Goal: Entertainment & Leisure: Consume media (video, audio)

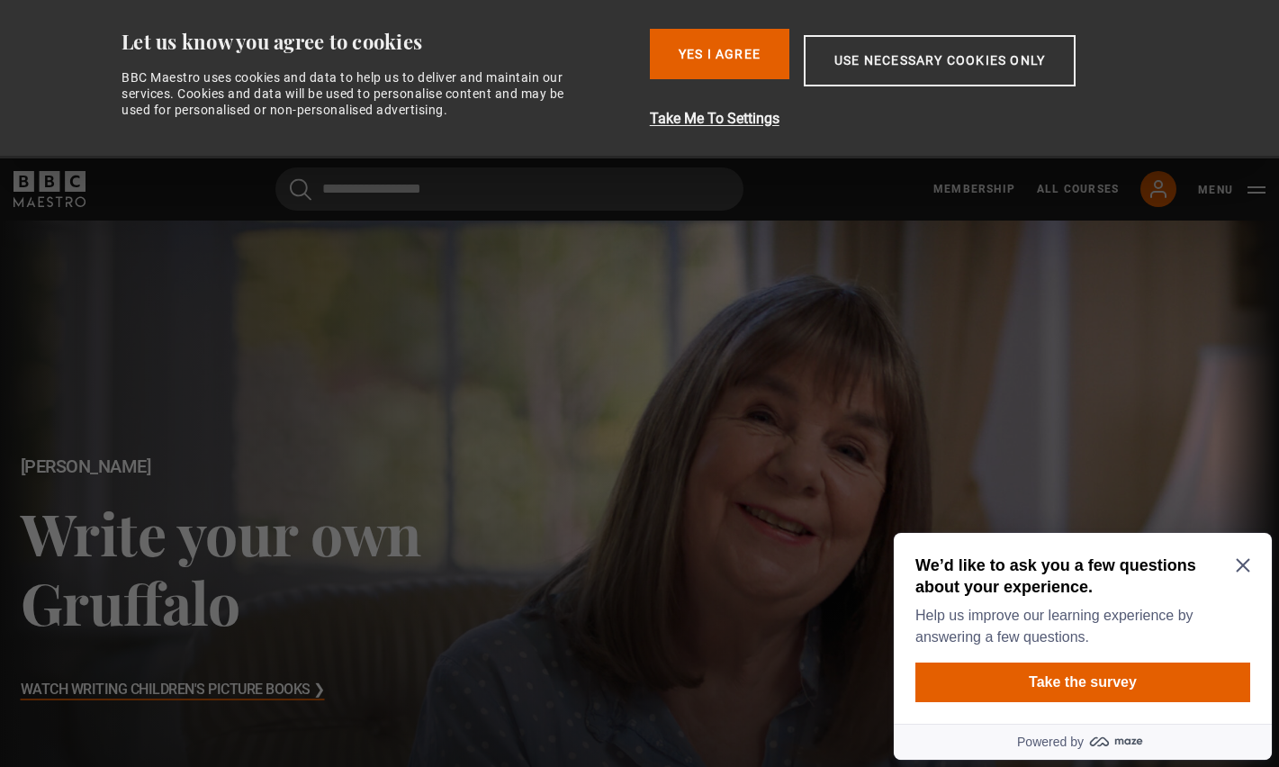
click at [1244, 561] on icon "Close Maze Prompt" at bounding box center [1243, 565] width 14 height 14
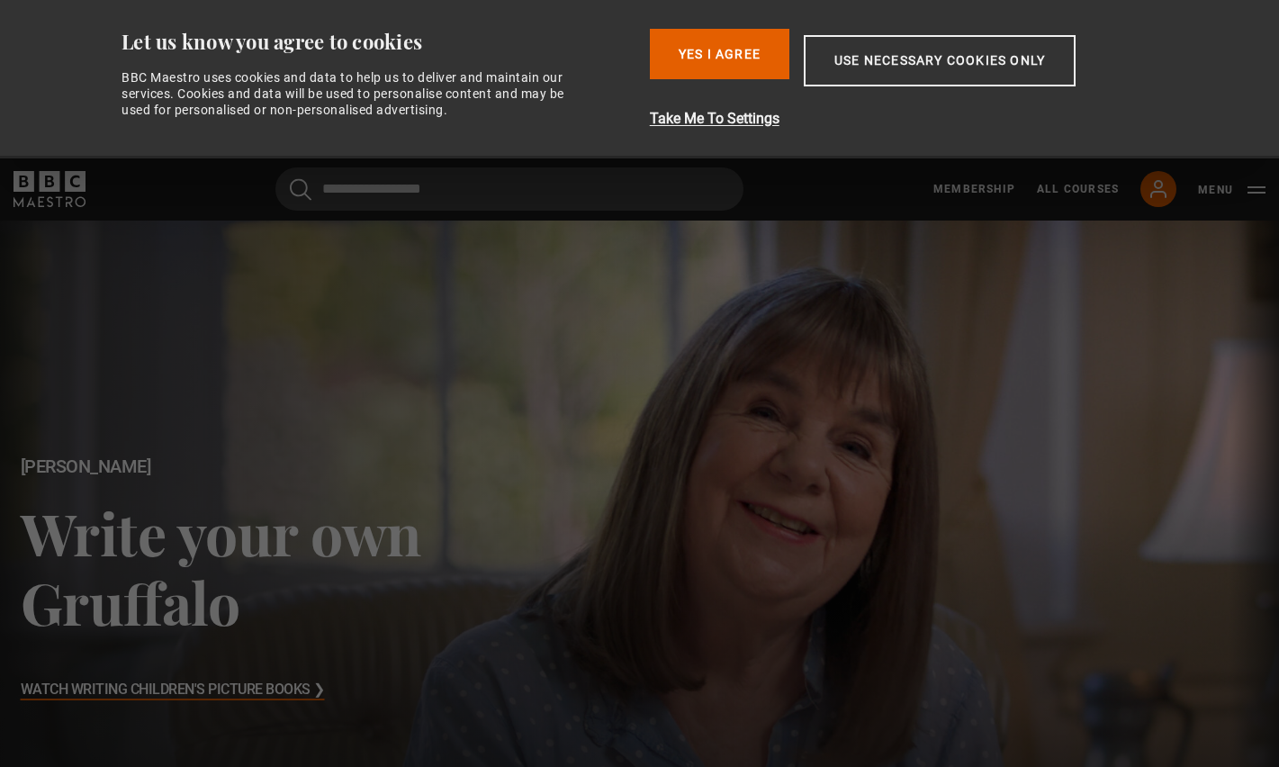
click at [169, 687] on h3 "Watch Writing Children's Picture Books ❯" at bounding box center [173, 690] width 304 height 27
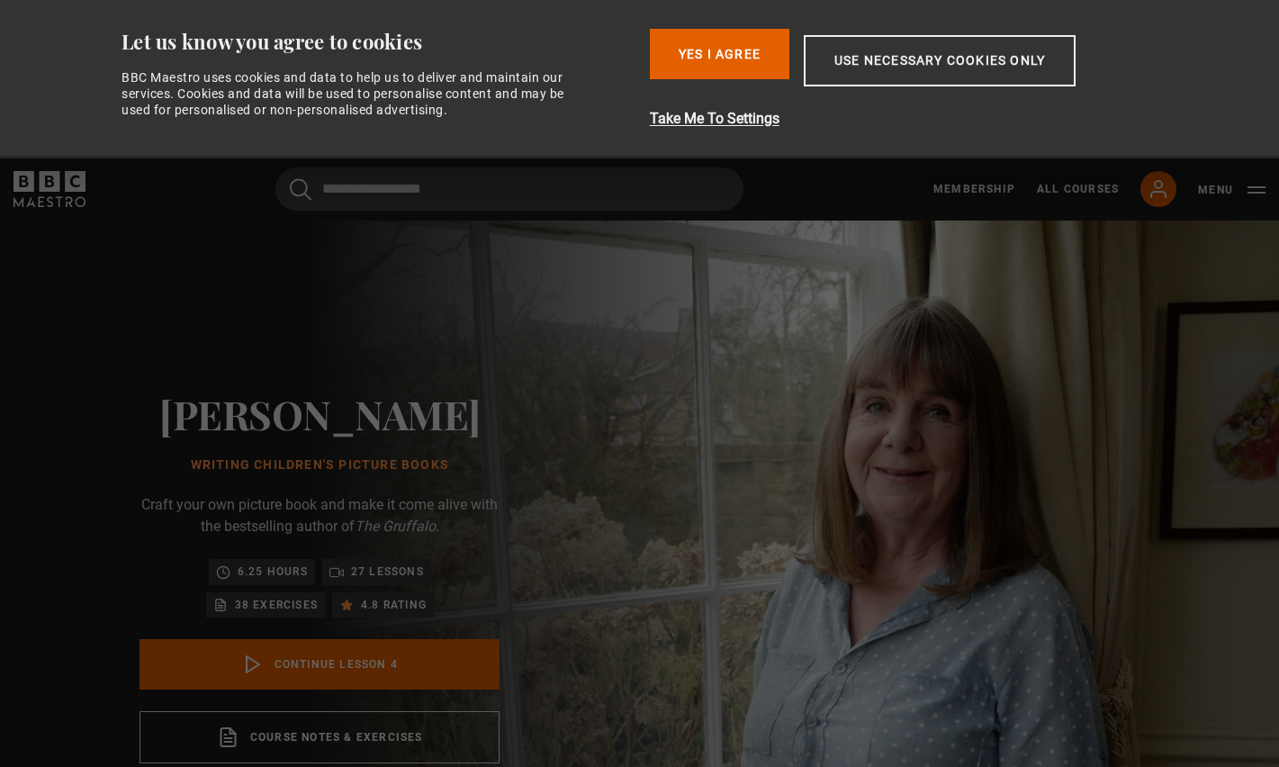
scroll to position [238, 0]
click at [726, 46] on button "Yes I Agree" at bounding box center [720, 54] width 140 height 50
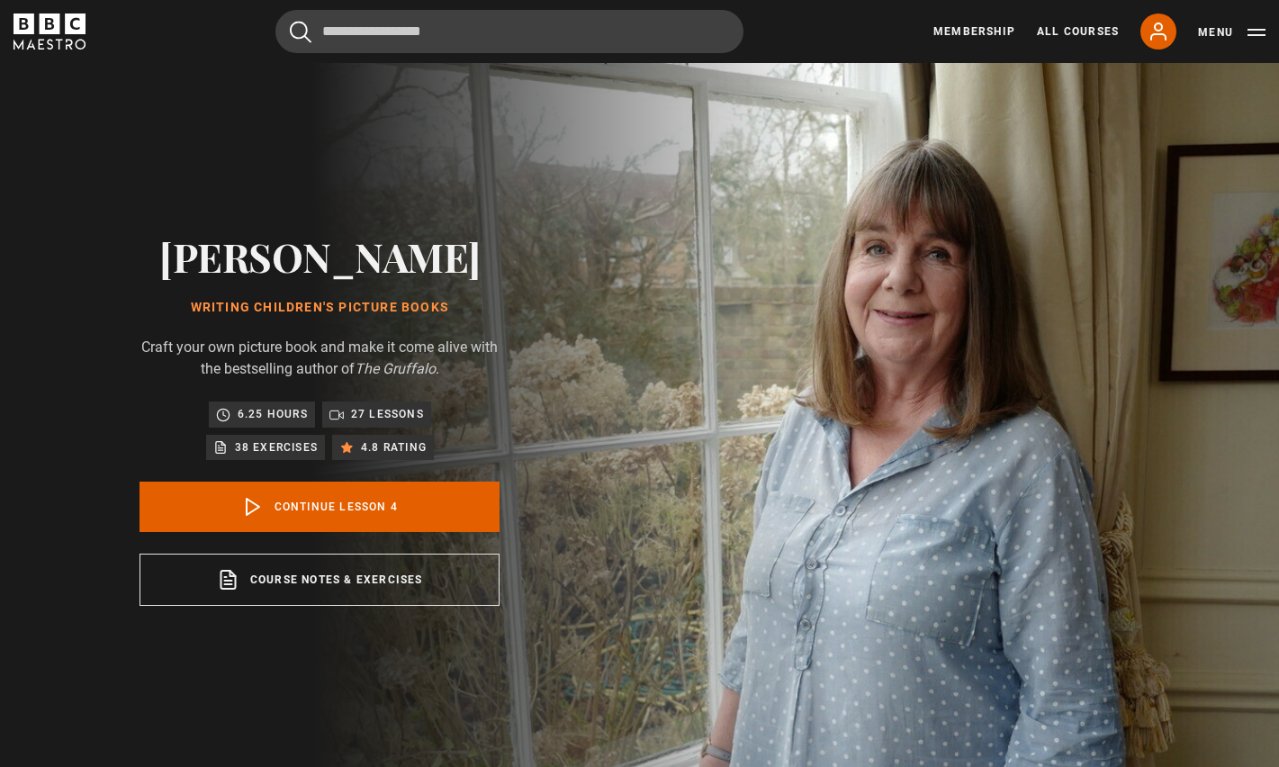
scroll to position [0, 0]
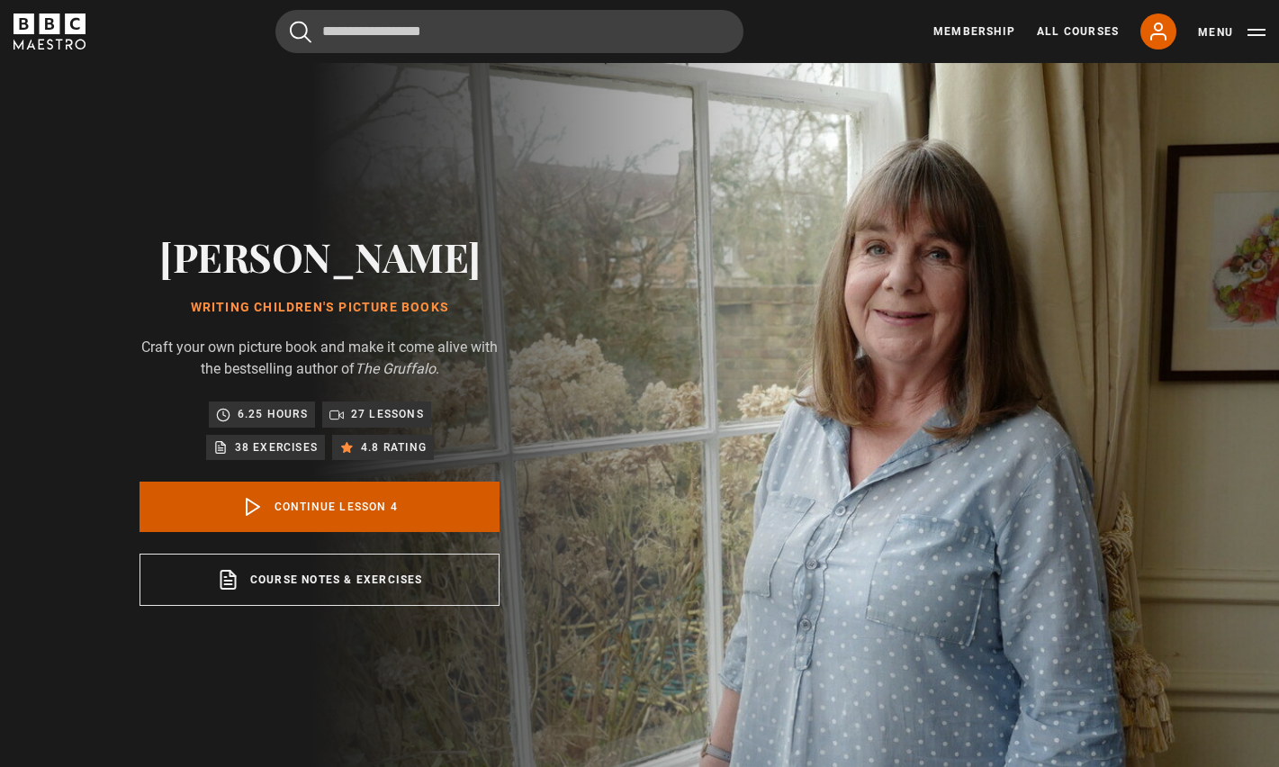
click at [290, 506] on link "Continue lesson 4" at bounding box center [320, 507] width 360 height 50
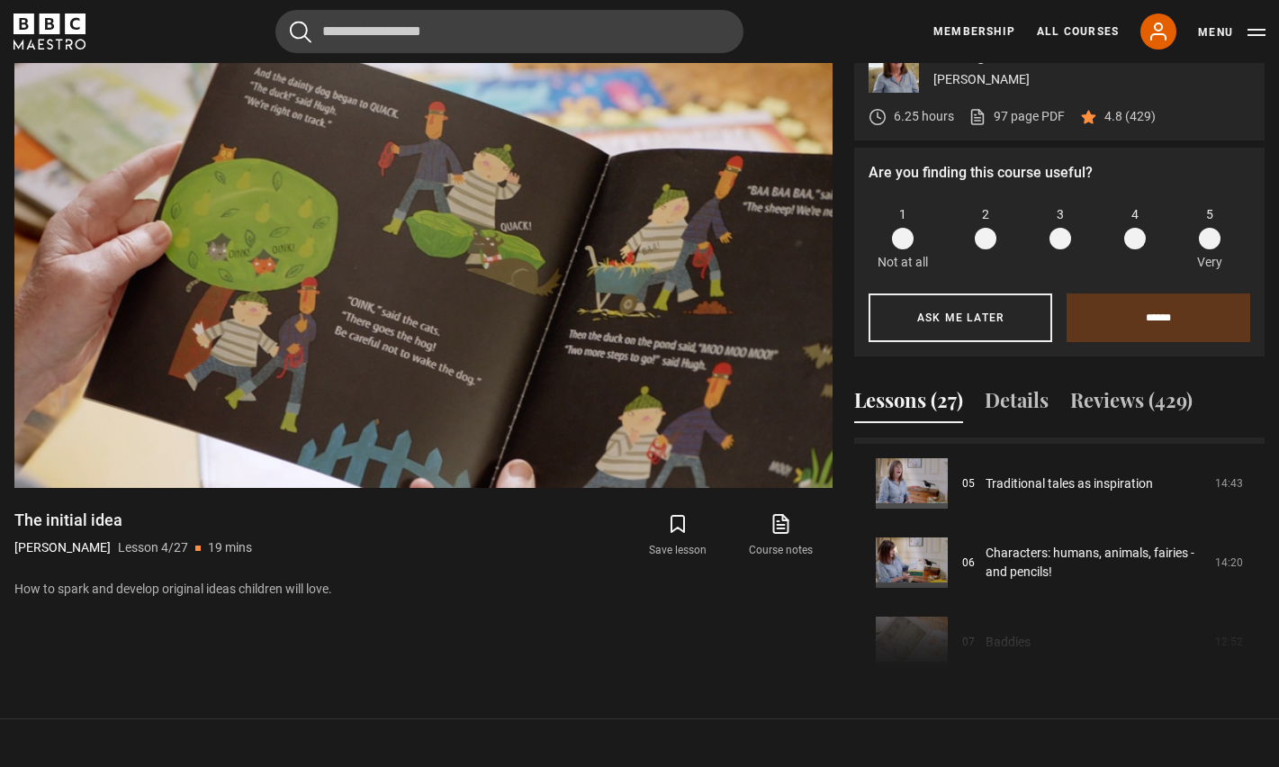
scroll to position [388, 0]
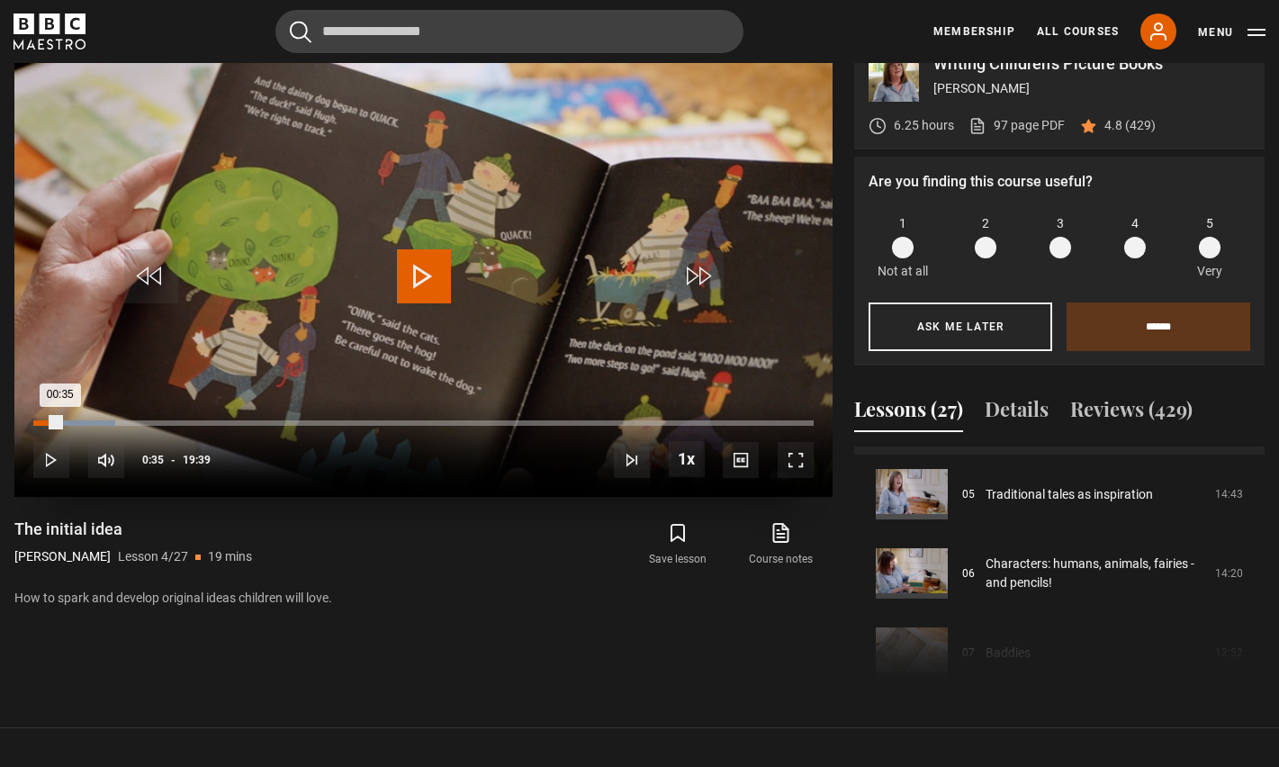
drag, startPoint x: 79, startPoint y: 414, endPoint x: 56, endPoint y: 414, distance: 23.4
click at [56, 414] on div "10s Skip Back 10 seconds Play 10s Skip Forward 10 seconds Loaded : 10.57% 00:35…" at bounding box center [423, 448] width 818 height 100
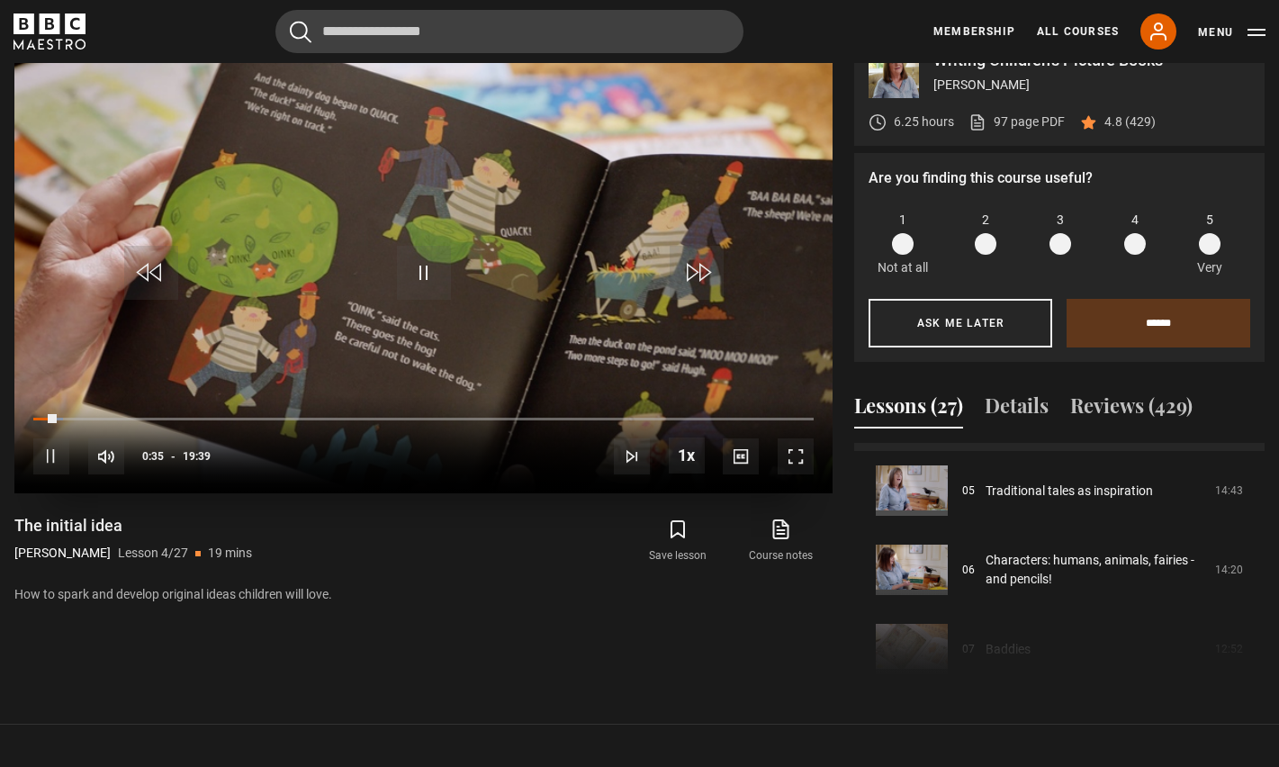
scroll to position [818, 0]
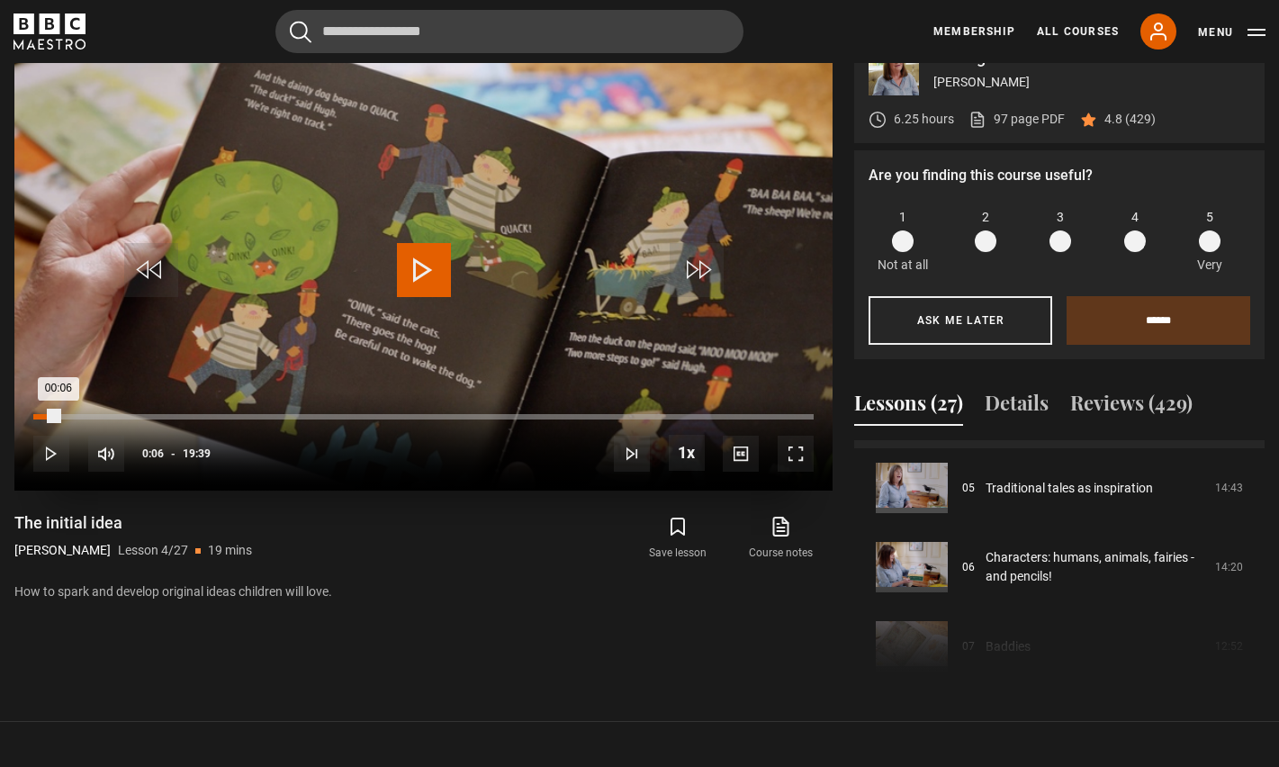
drag, startPoint x: 55, startPoint y: 415, endPoint x: 38, endPoint y: 414, distance: 17.1
click at [38, 414] on div "Loaded : 0.00% 00:06 00:06" at bounding box center [423, 416] width 781 height 5
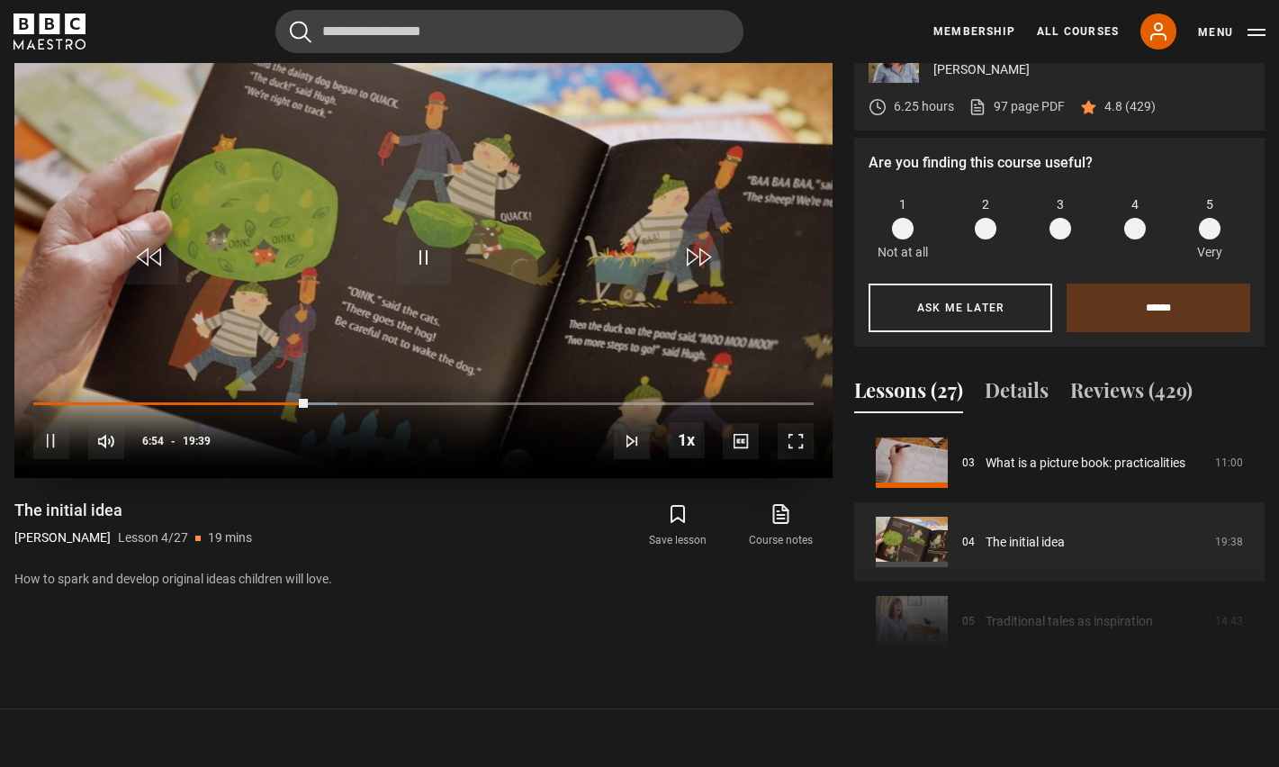
scroll to position [800, 0]
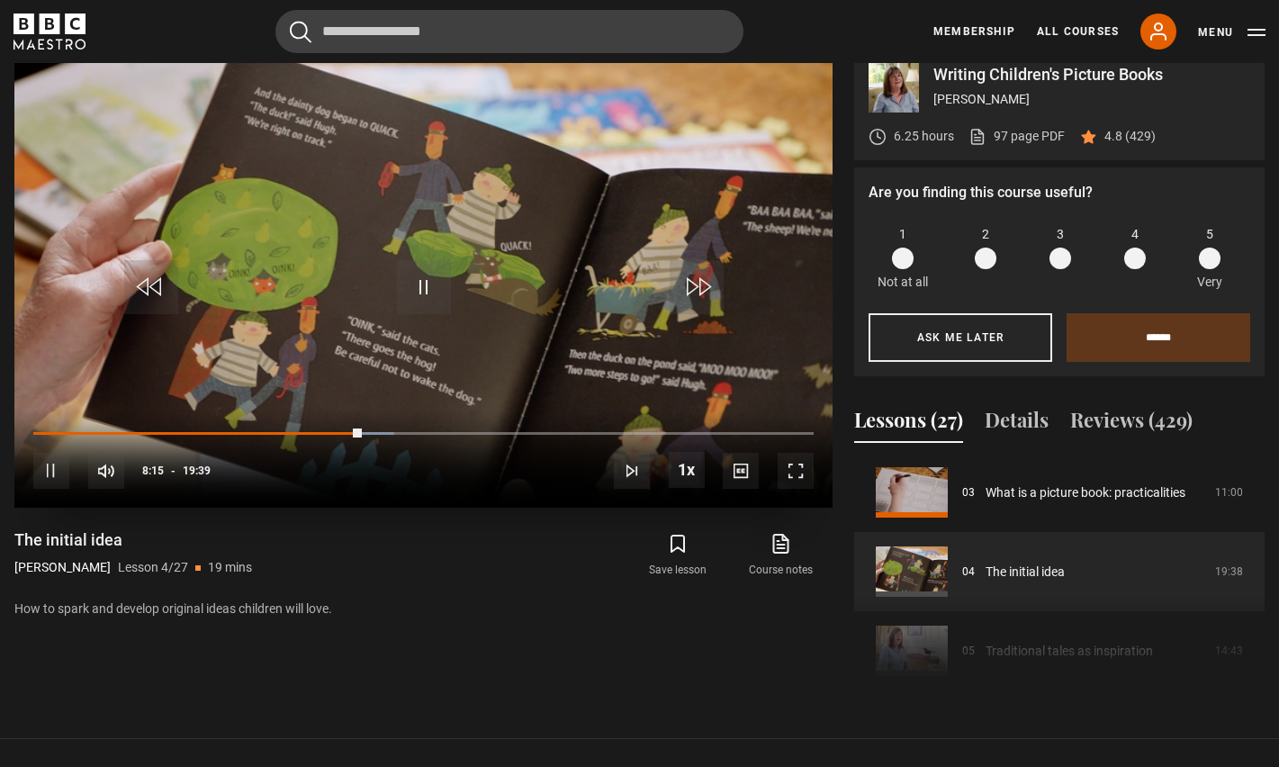
click at [50, 469] on span "Video Player" at bounding box center [51, 471] width 36 height 36
drag, startPoint x: 422, startPoint y: 284, endPoint x: 438, endPoint y: 276, distance: 16.9
click at [422, 283] on span "Video Player" at bounding box center [424, 287] width 54 height 54
click at [421, 284] on span "Video Player" at bounding box center [424, 287] width 54 height 54
click at [414, 290] on span "Video Player" at bounding box center [424, 287] width 54 height 54
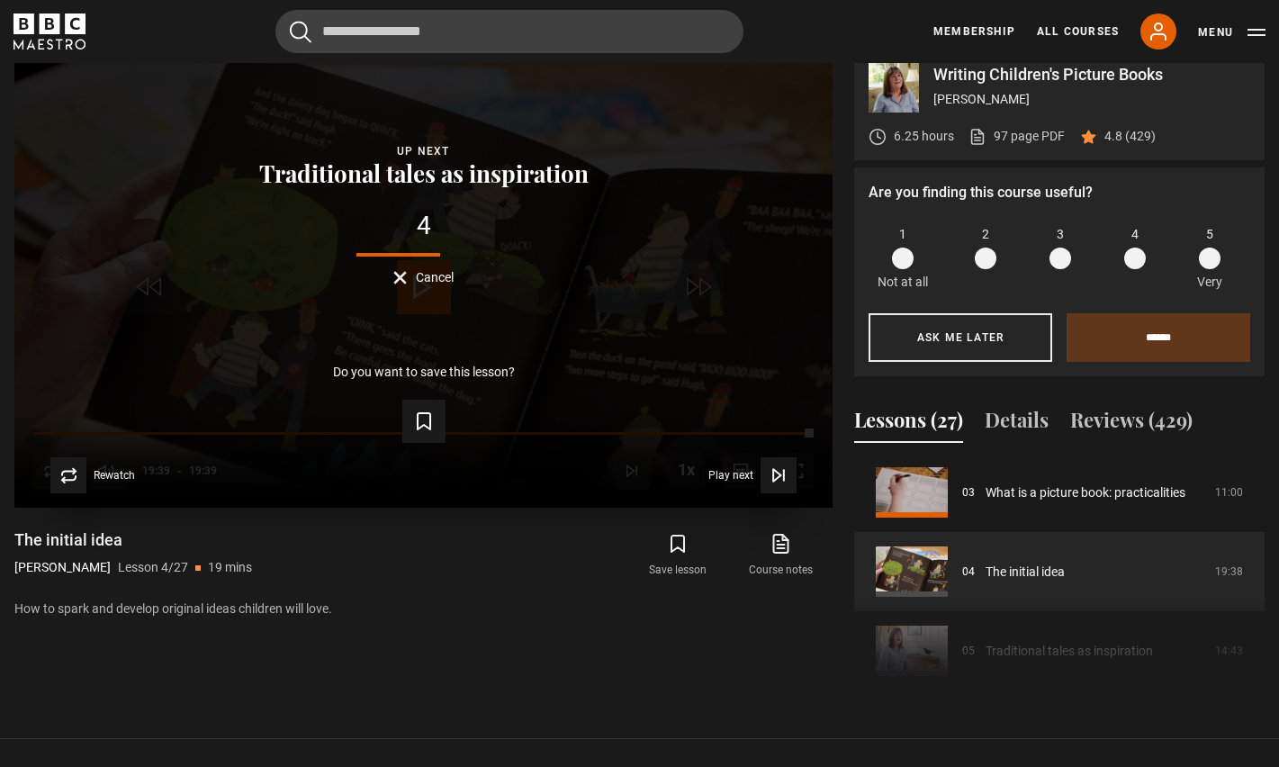
scroll to position [802, 0]
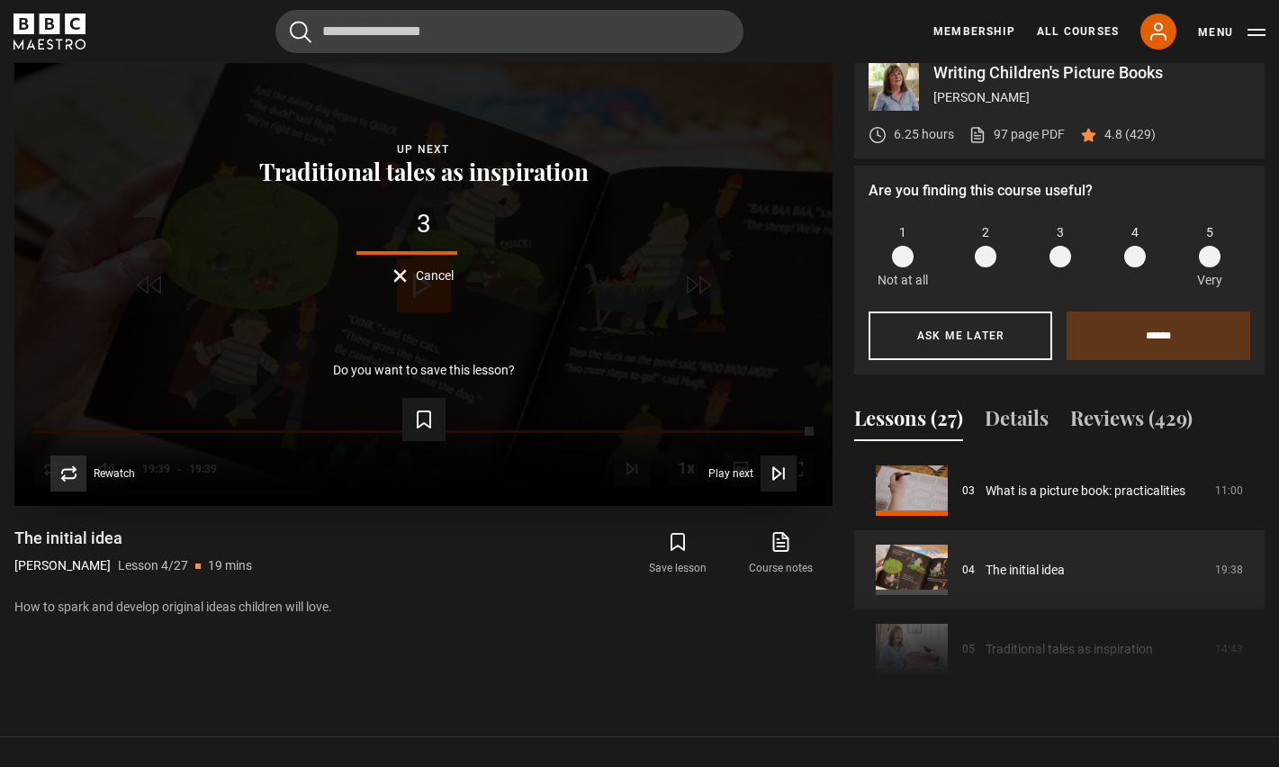
click at [113, 473] on span "Rewatch" at bounding box center [114, 473] width 41 height 11
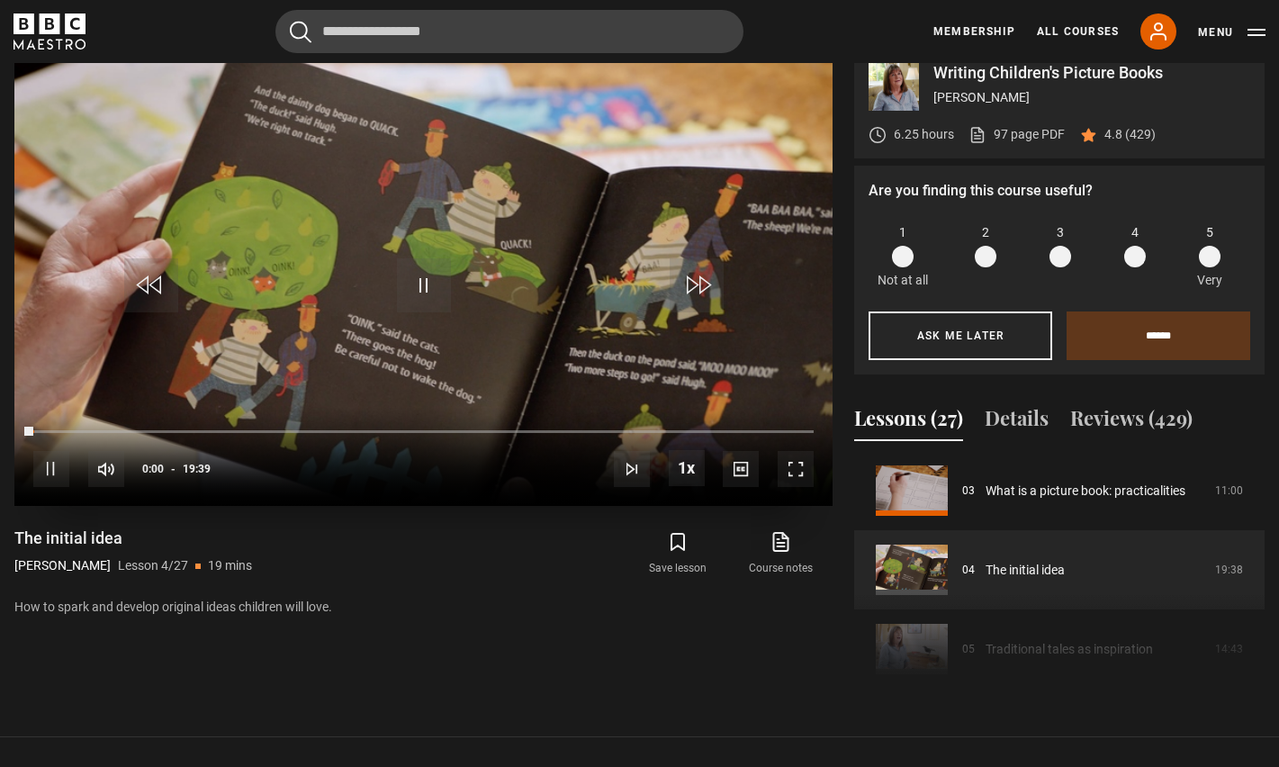
scroll to position [803, 0]
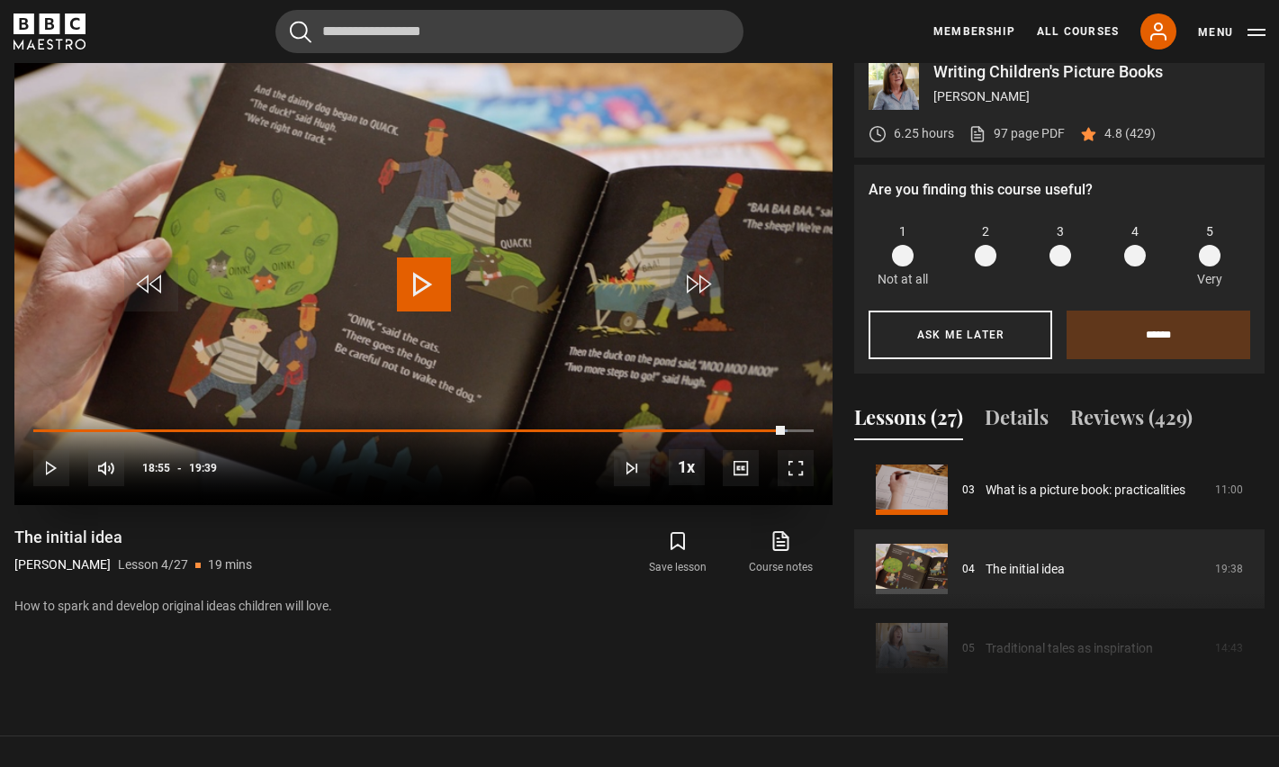
drag, startPoint x: 32, startPoint y: 429, endPoint x: 785, endPoint y: 425, distance: 753.6
click at [785, 425] on div "10s Skip Back 10 seconds Play 10s Skip Forward 10 seconds Loaded : 96.60% 13:29…" at bounding box center [423, 456] width 818 height 100
drag, startPoint x: 783, startPoint y: 428, endPoint x: 770, endPoint y: 429, distance: 13.5
click at [770, 429] on div "18:32" at bounding box center [405, 431] width 744 height 5
